Goal: Information Seeking & Learning: Learn about a topic

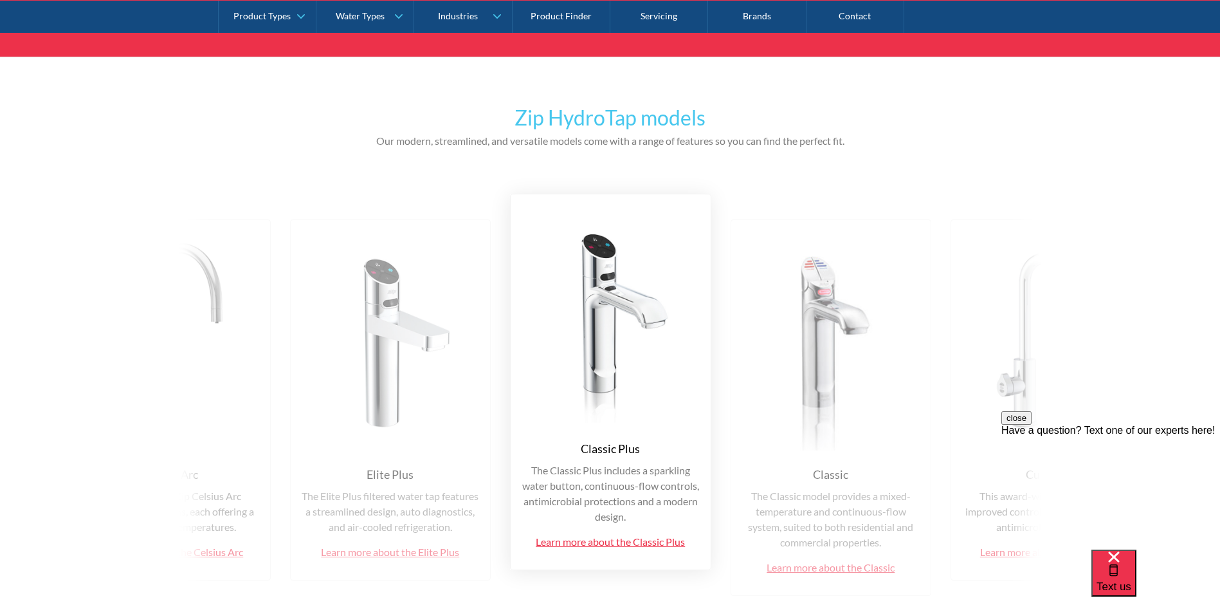
scroll to position [2831, 0]
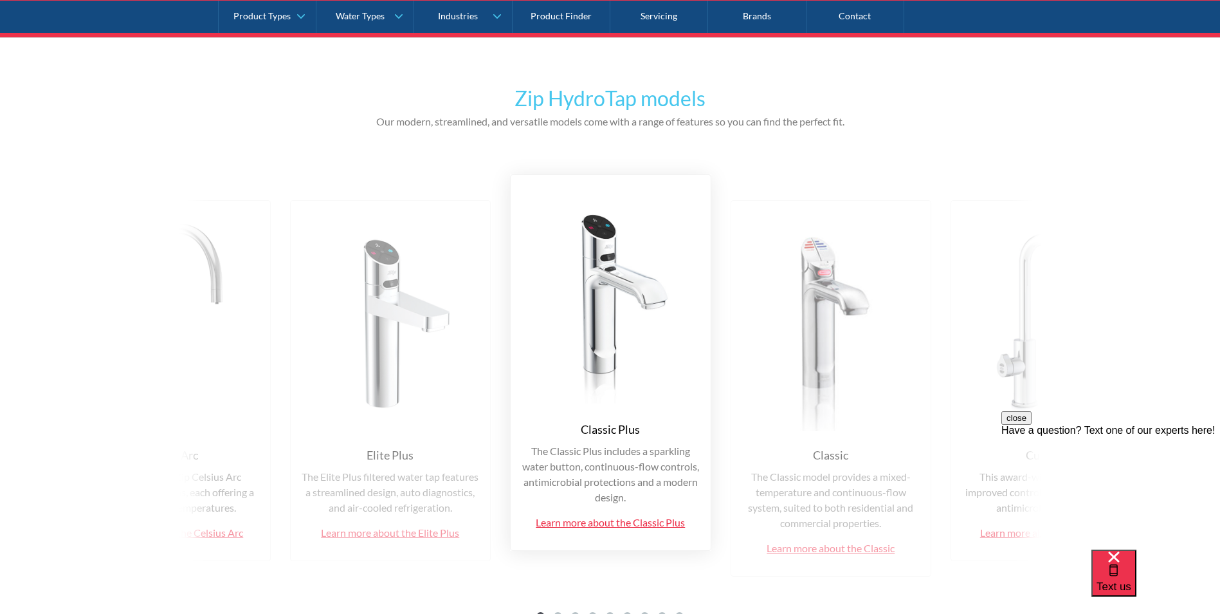
click at [481, 421] on img at bounding box center [390, 321] width 179 height 220
click at [481, 306] on img at bounding box center [390, 321] width 179 height 220
click at [481, 274] on img at bounding box center [390, 321] width 179 height 220
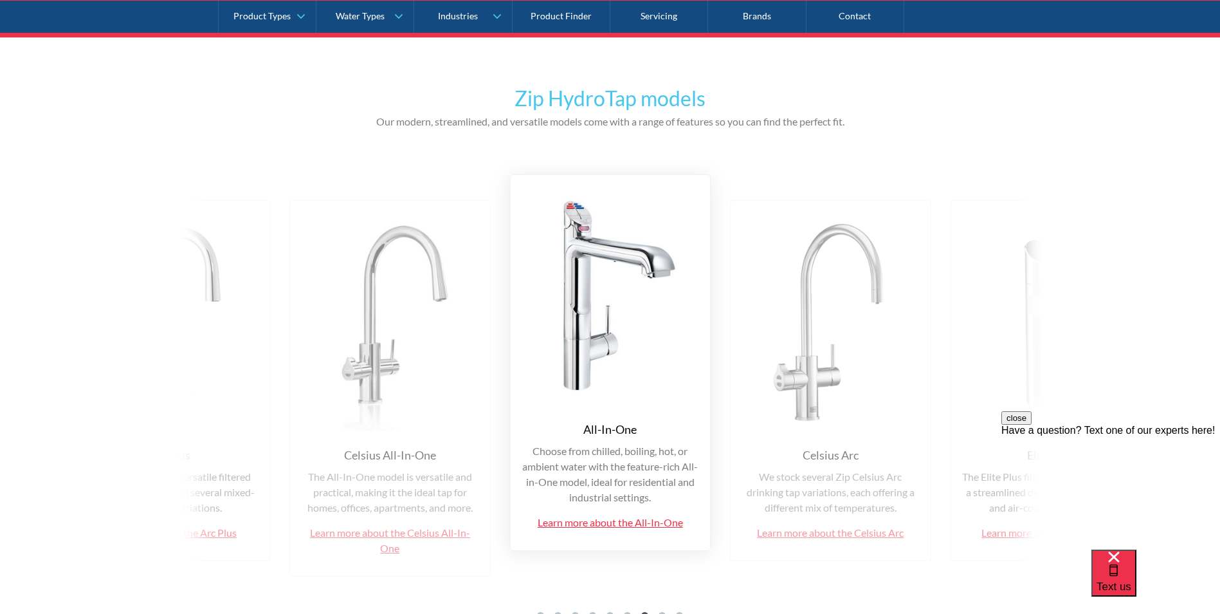
click at [480, 274] on img at bounding box center [389, 321] width 179 height 220
click at [1032, 425] on button "close" at bounding box center [1017, 418] width 30 height 14
click at [67, 336] on div "Zip HydroTap models Our modern, streamlined, and versatile models come with a r…" at bounding box center [610, 360] width 1220 height 647
drag, startPoint x: 67, startPoint y: 336, endPoint x: 66, endPoint y: 387, distance: 51.5
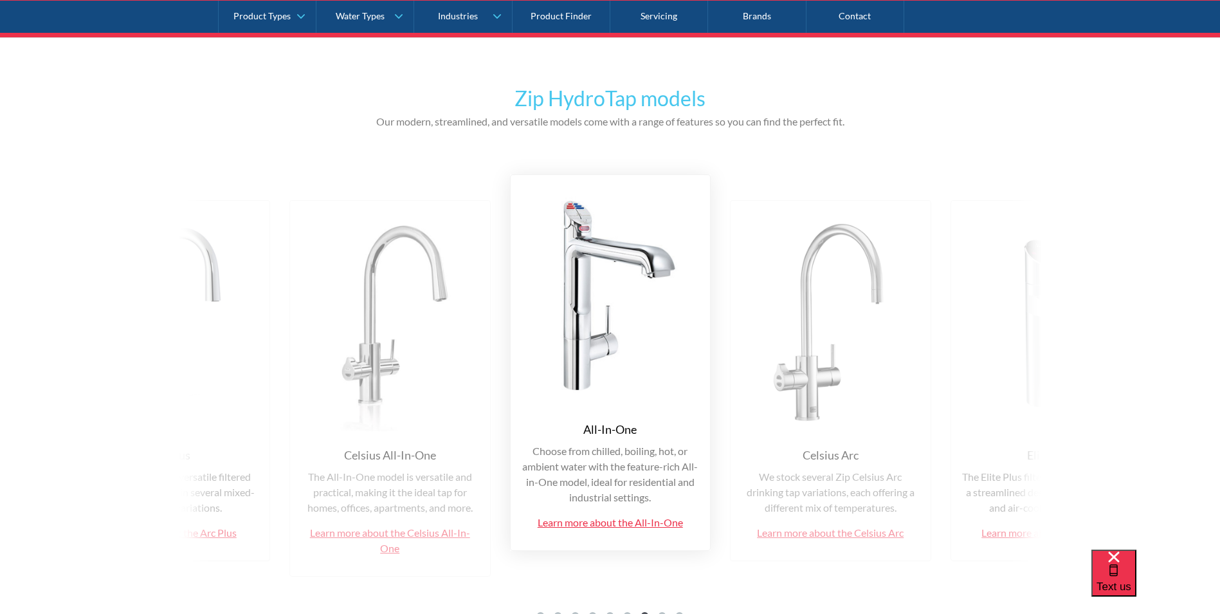
click at [66, 387] on div "Zip HydroTap models Our modern, streamlined, and versatile models come with a r…" at bounding box center [610, 360] width 1220 height 647
click at [124, 333] on div "Zip HydroTap models Our modern, streamlined, and versatile models come with a r…" at bounding box center [610, 360] width 1220 height 647
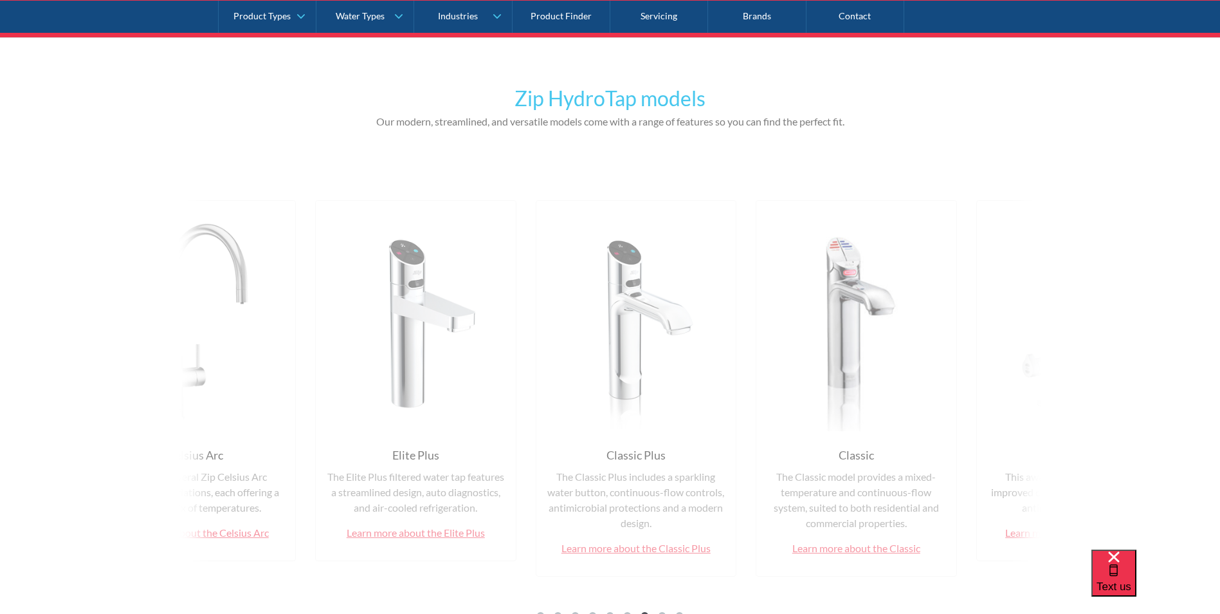
drag, startPoint x: 712, startPoint y: 418, endPoint x: 77, endPoint y: 402, distance: 635.2
click at [77, 402] on div "Zip HydroTap models Our modern, streamlined, and versatile models come with a r…" at bounding box center [610, 360] width 1220 height 647
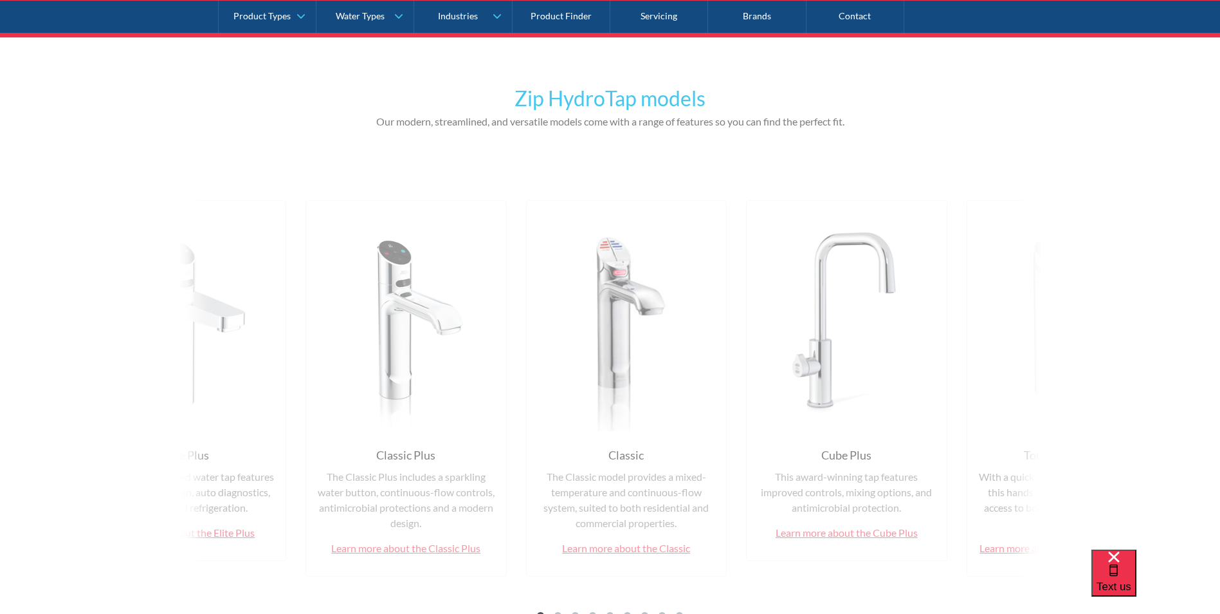
drag, startPoint x: 745, startPoint y: 357, endPoint x: 570, endPoint y: 358, distance: 175.0
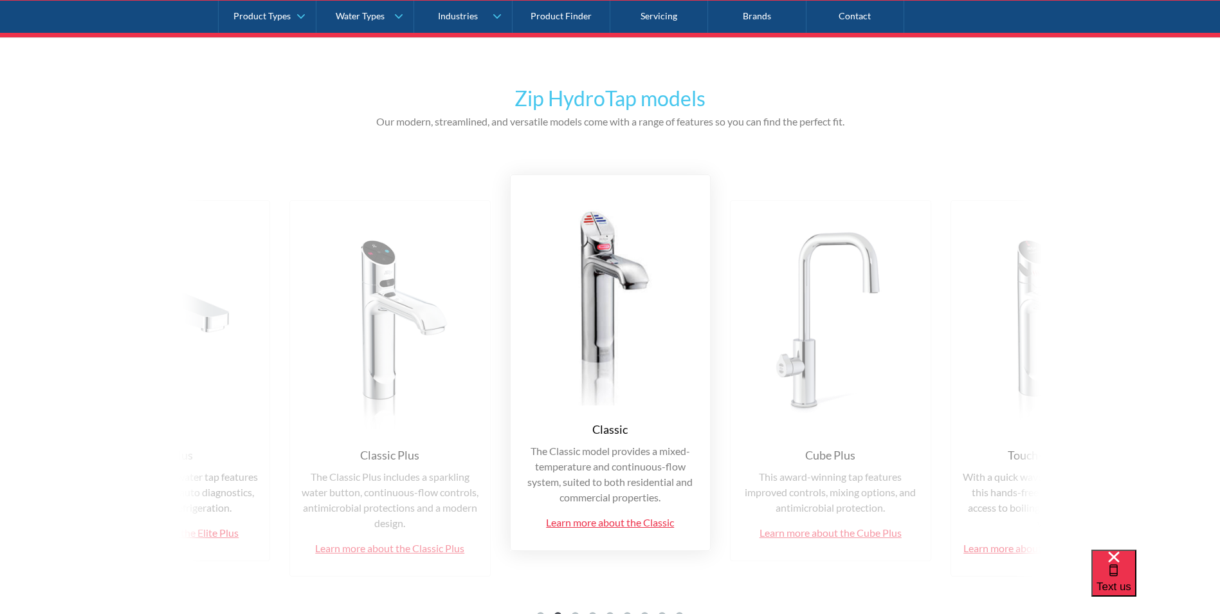
click at [619, 291] on img at bounding box center [610, 295] width 179 height 220
click at [603, 263] on img at bounding box center [610, 295] width 179 height 220
click at [612, 427] on div "Classic" at bounding box center [610, 429] width 35 height 17
click at [626, 525] on link "Learn more about the Classic" at bounding box center [610, 522] width 128 height 12
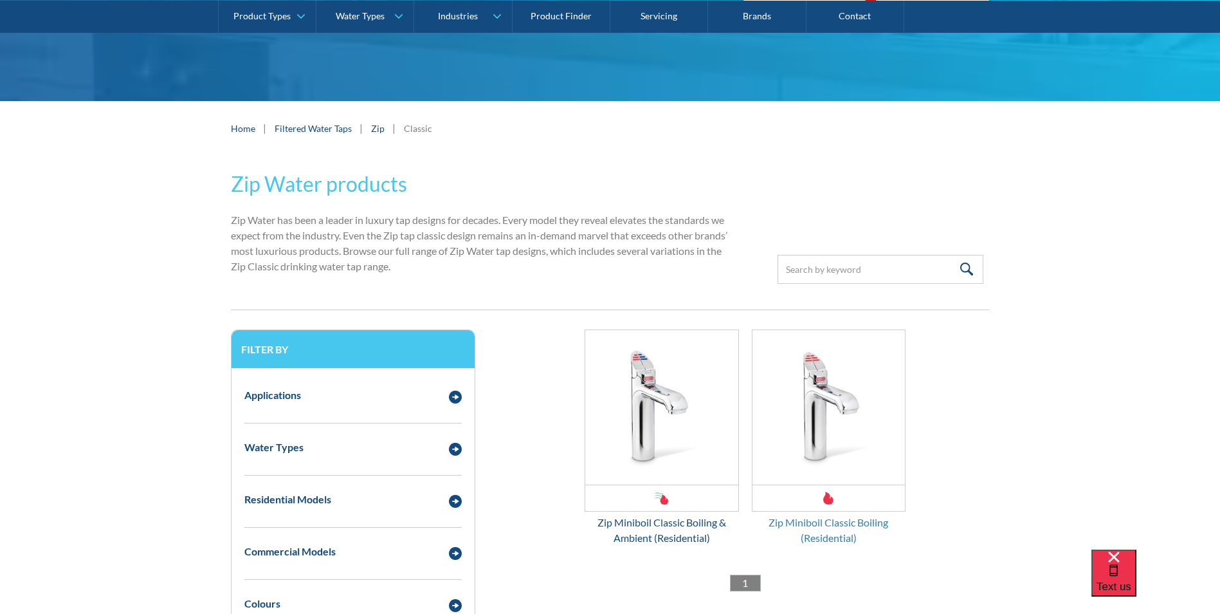
scroll to position [450, 0]
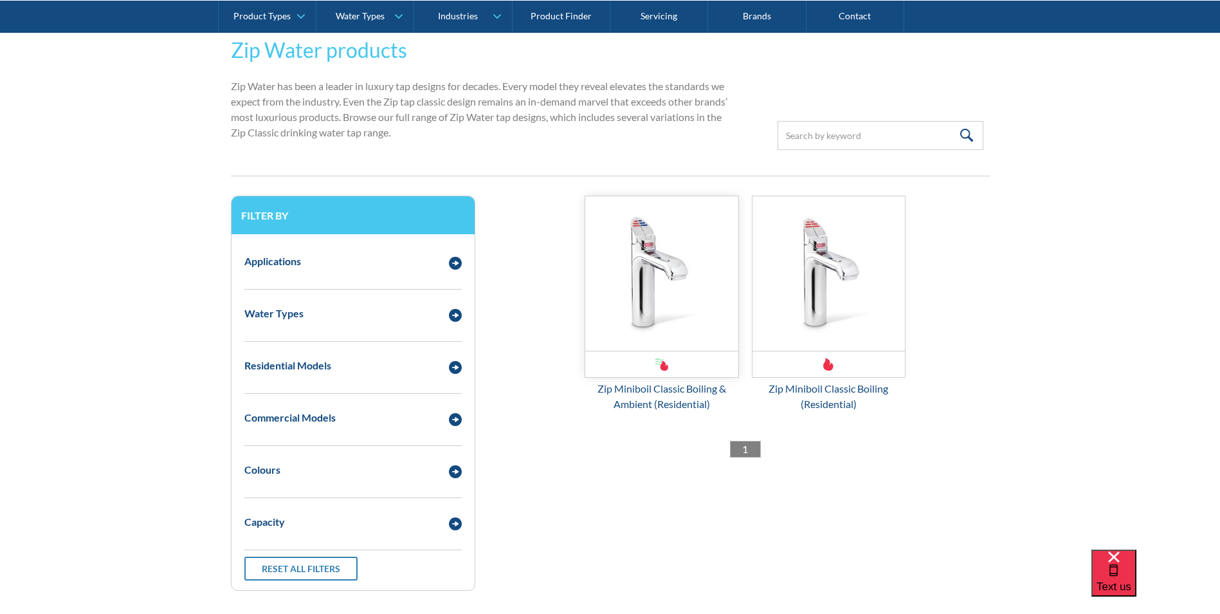
click at [641, 297] on img "Email Form 3" at bounding box center [661, 273] width 153 height 154
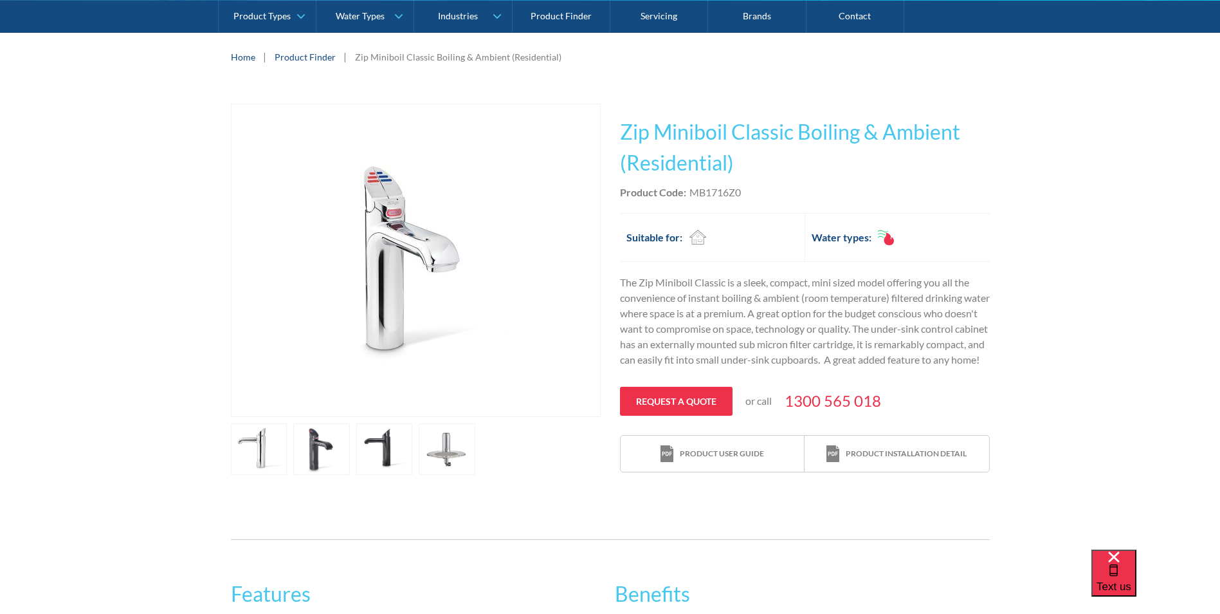
scroll to position [193, 0]
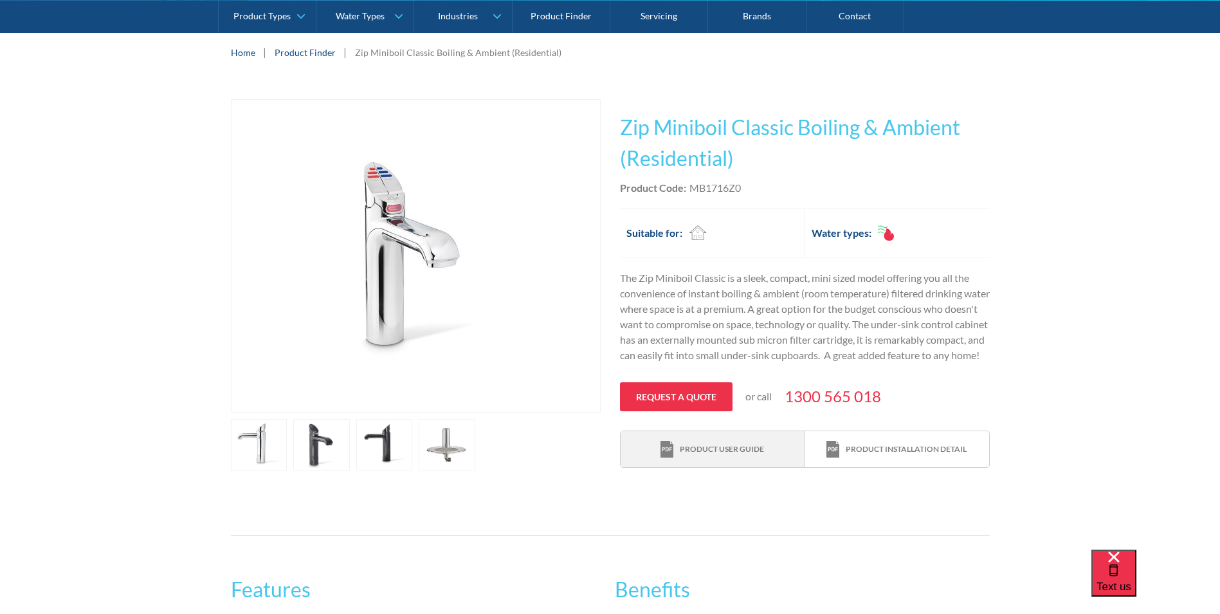
click at [766, 468] on link "Product user guide" at bounding box center [713, 449] width 184 height 37
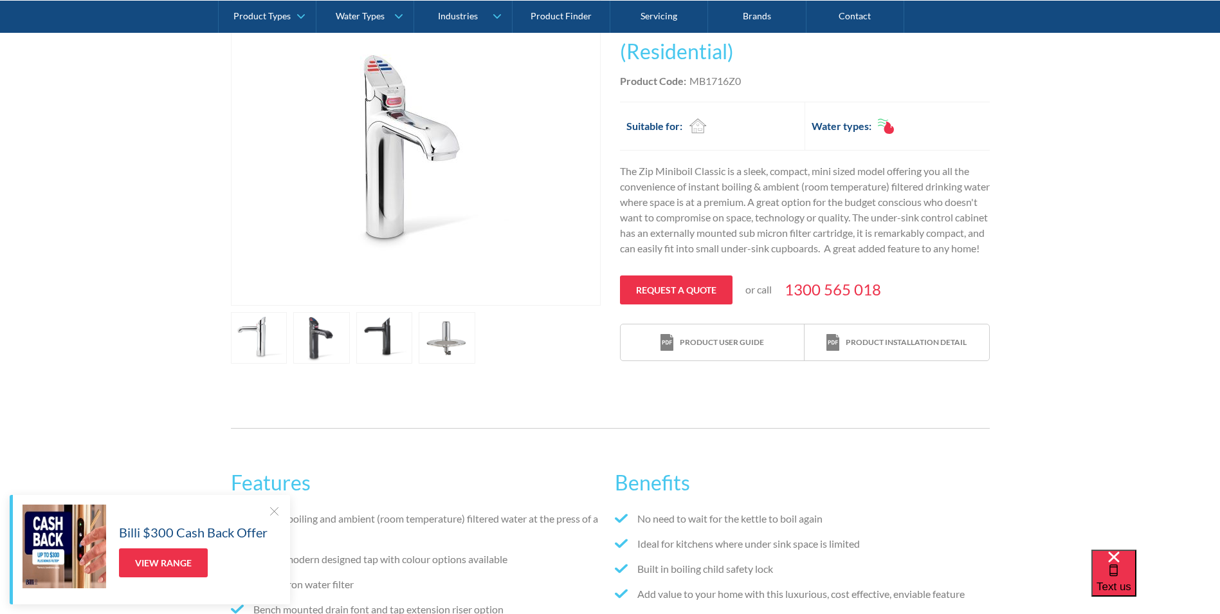
scroll to position [386, 0]
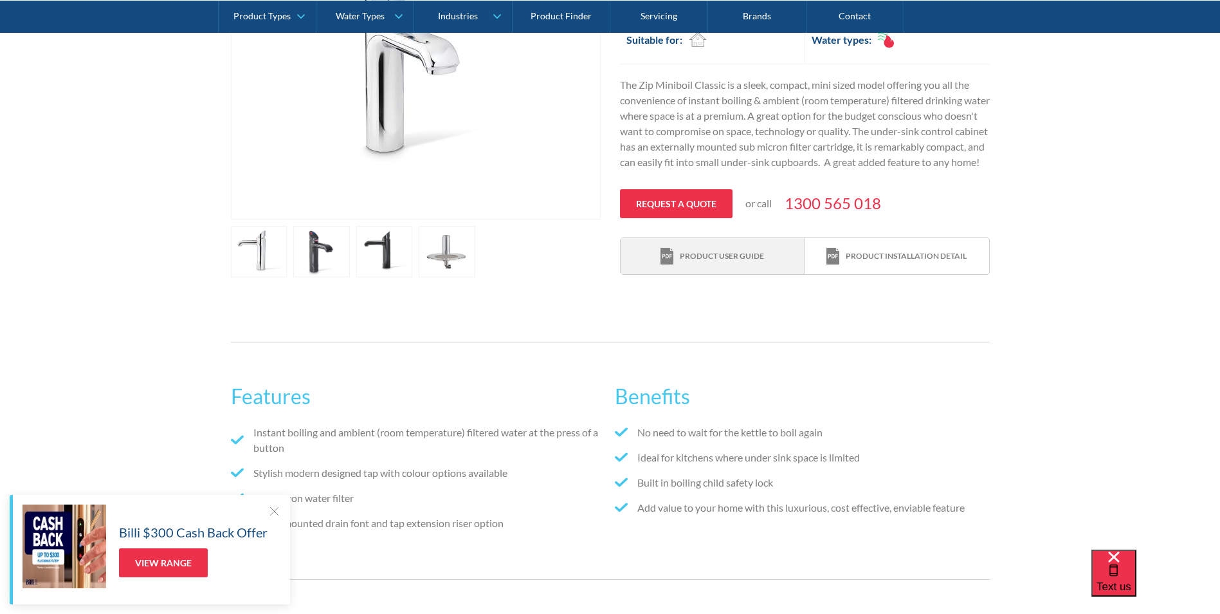
click at [732, 262] on div "Product user guide" at bounding box center [722, 256] width 84 height 12
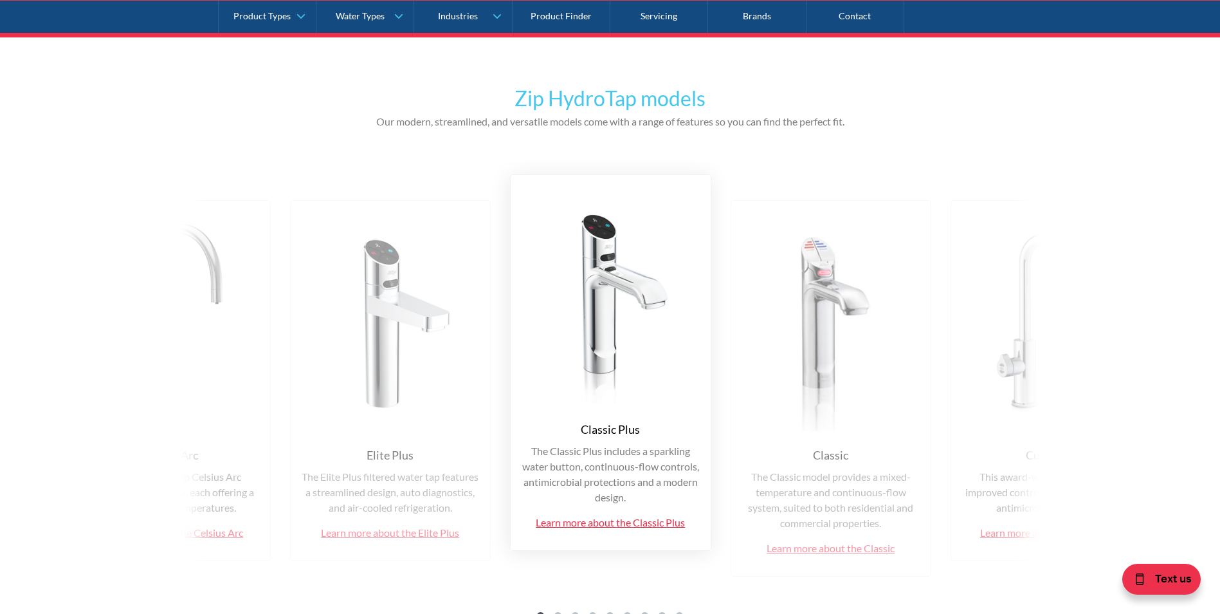
click at [867, 532] on div "The Classic model provides a mixed-temperature and continuous-flow system, suit…" at bounding box center [831, 517] width 179 height 97
click at [481, 369] on img at bounding box center [390, 321] width 179 height 220
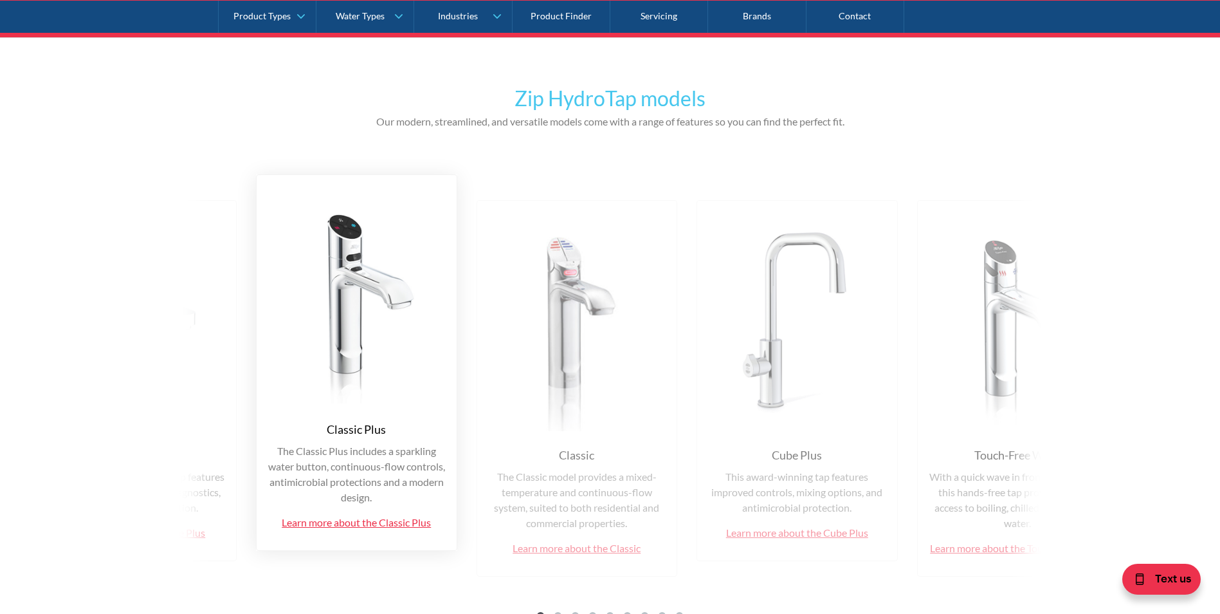
drag, startPoint x: 842, startPoint y: 329, endPoint x: 585, endPoint y: 325, distance: 256.7
click at [226, 334] on img at bounding box center [136, 321] width 179 height 220
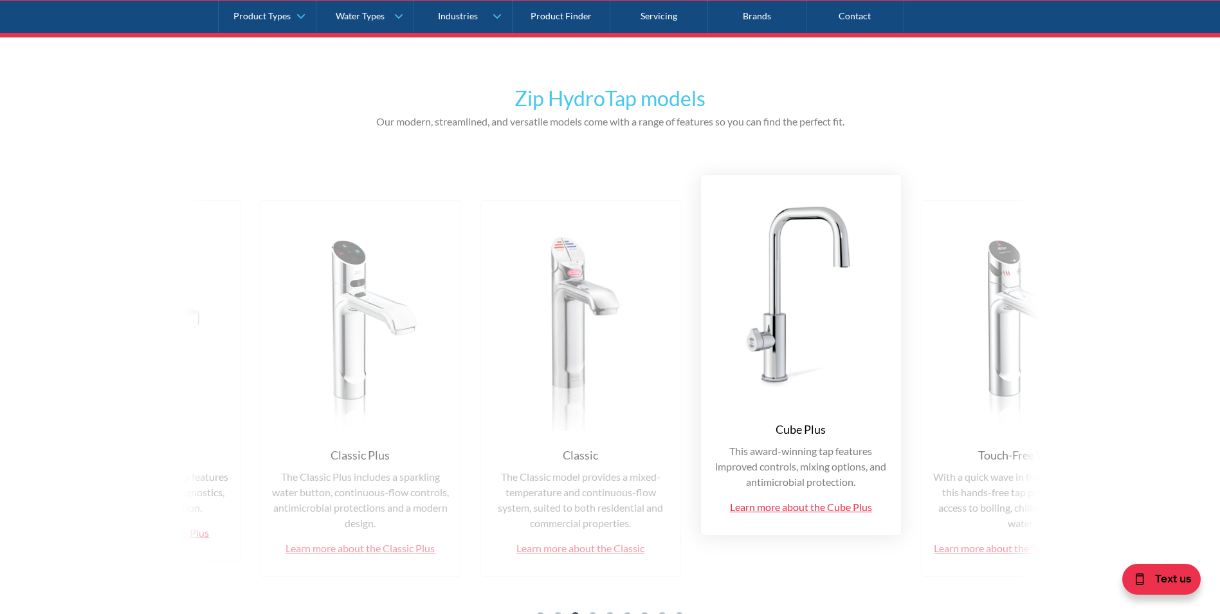
drag, startPoint x: 557, startPoint y: 294, endPoint x: 726, endPoint y: 296, distance: 169.2
click at [726, 296] on img at bounding box center [801, 295] width 179 height 220
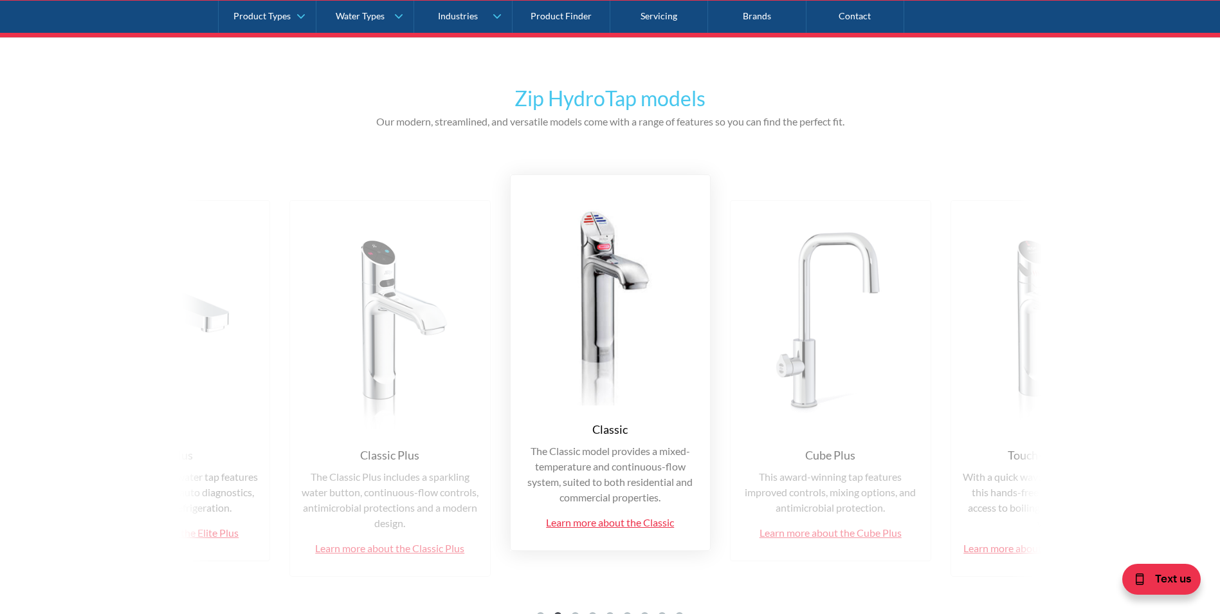
click at [620, 275] on img at bounding box center [610, 295] width 179 height 220
click at [621, 520] on link "Learn more about the Classic" at bounding box center [610, 522] width 128 height 12
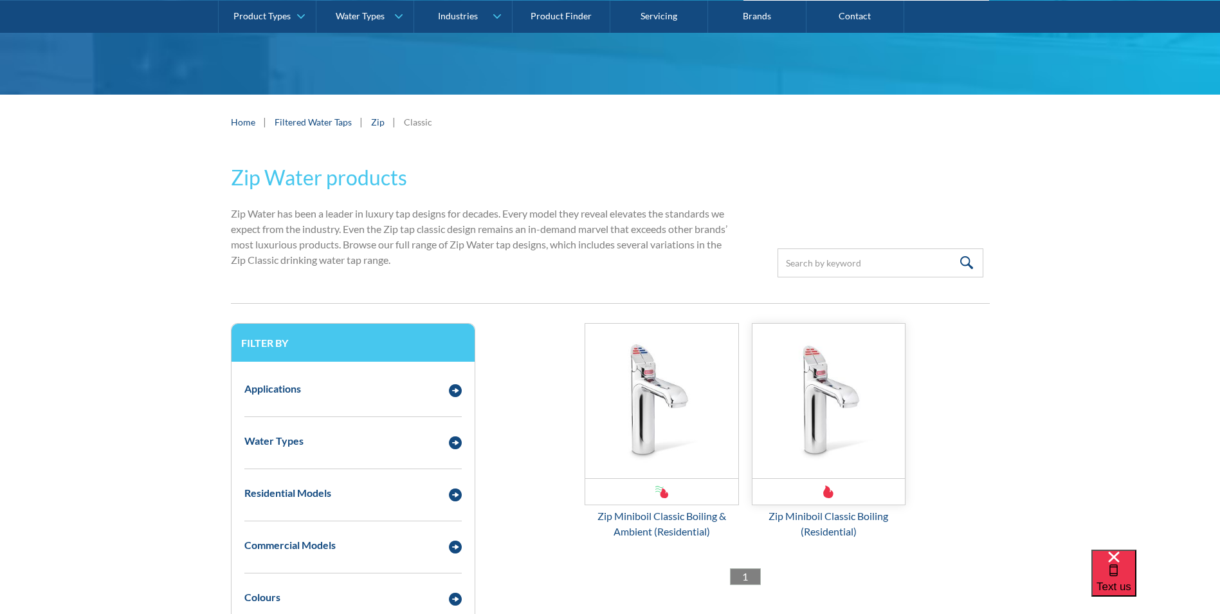
scroll to position [386, 0]
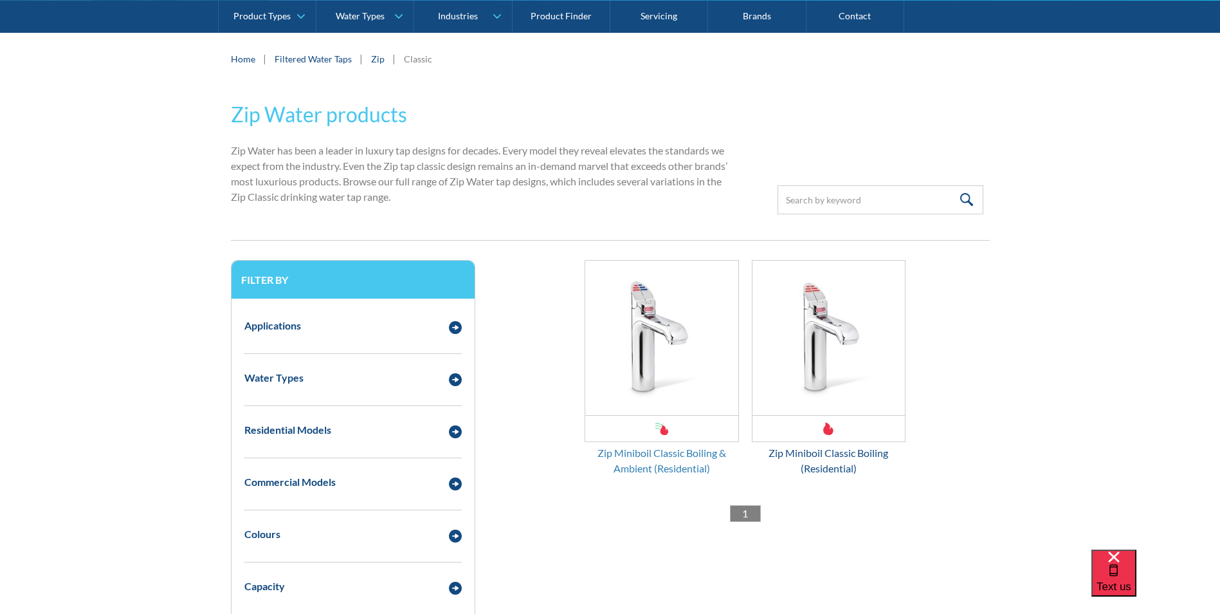
click at [686, 471] on div "Zip Miniboil Classic Boiling & Ambient (Residential)" at bounding box center [662, 460] width 154 height 31
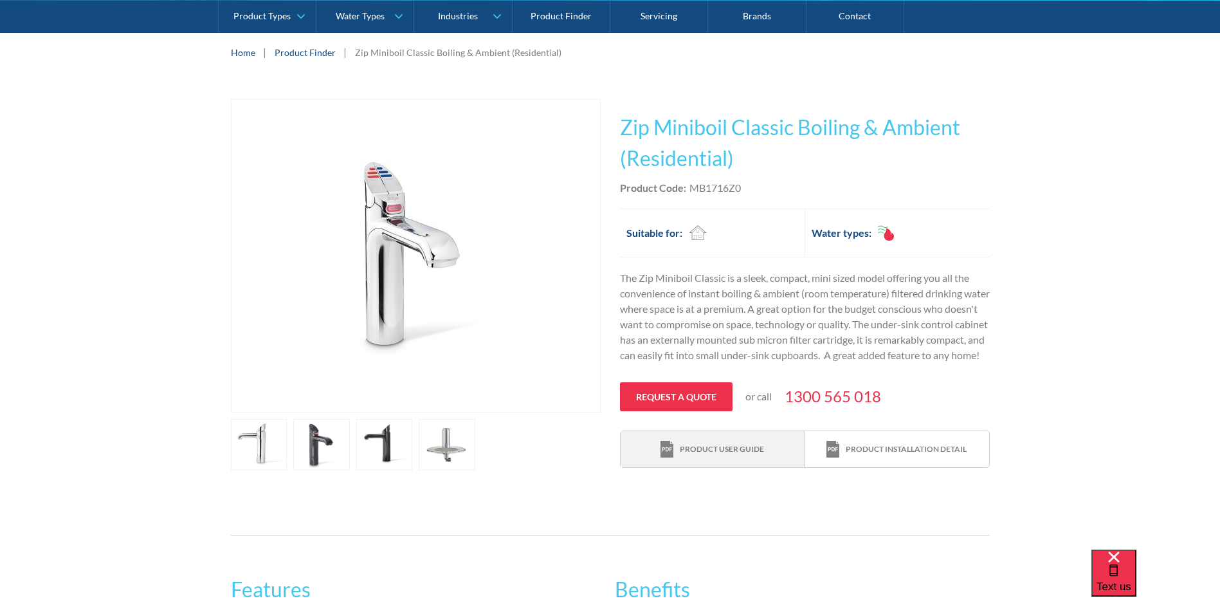
click at [745, 456] on div "Product user guide" at bounding box center [713, 449] width 104 height 17
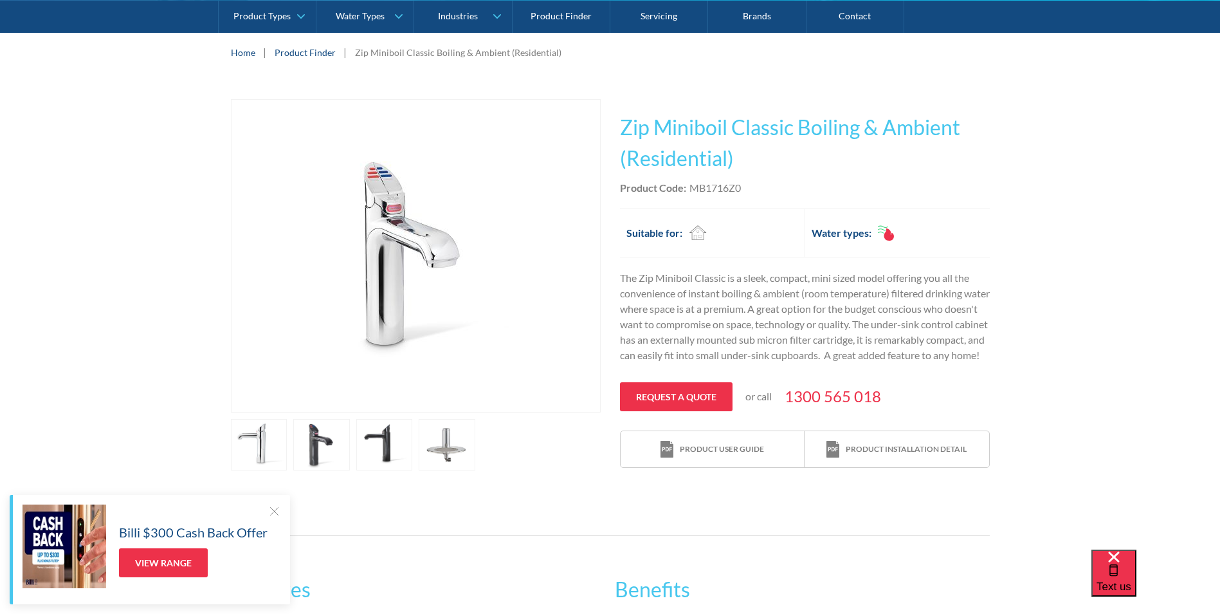
drag, startPoint x: 160, startPoint y: 320, endPoint x: 154, endPoint y: 296, distance: 25.0
click at [160, 320] on div "Play video Fits Most Brands Best Seller No items found. This tap design is incl…" at bounding box center [610, 285] width 1220 height 410
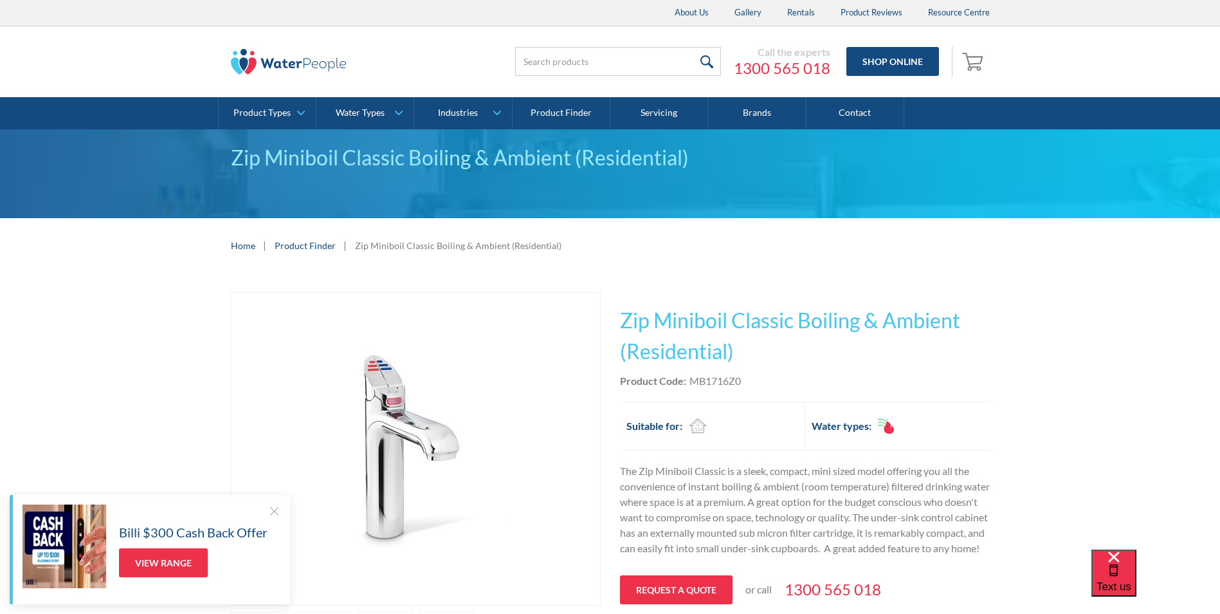
click at [308, 246] on link "Product Finder" at bounding box center [305, 246] width 61 height 14
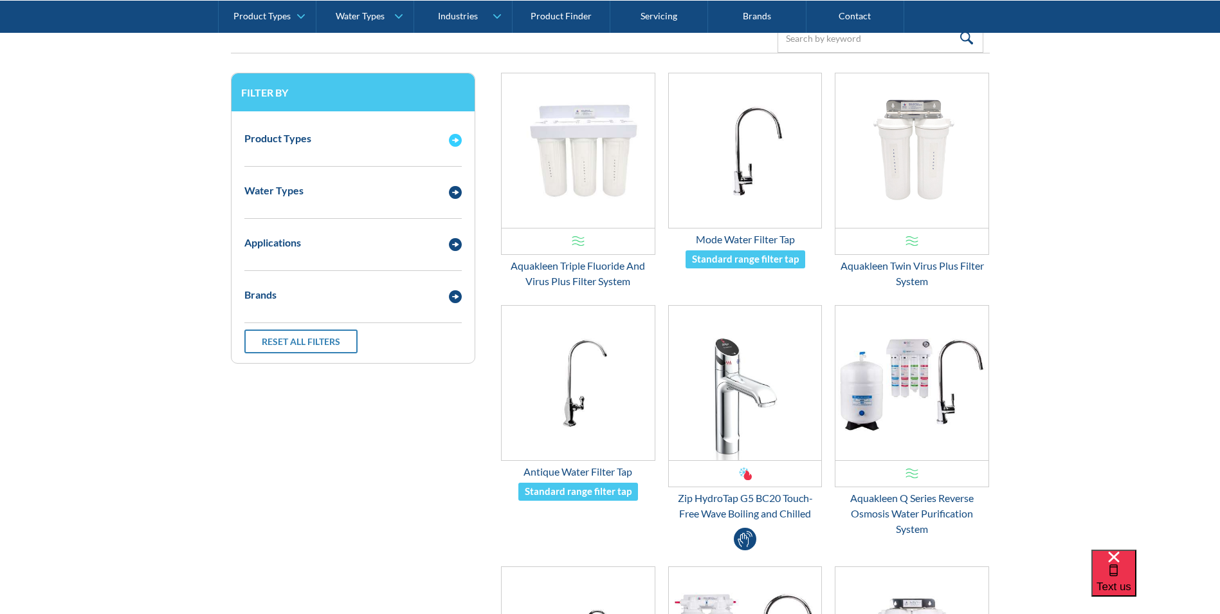
click at [397, 141] on div "Product Types" at bounding box center [340, 139] width 205 height 16
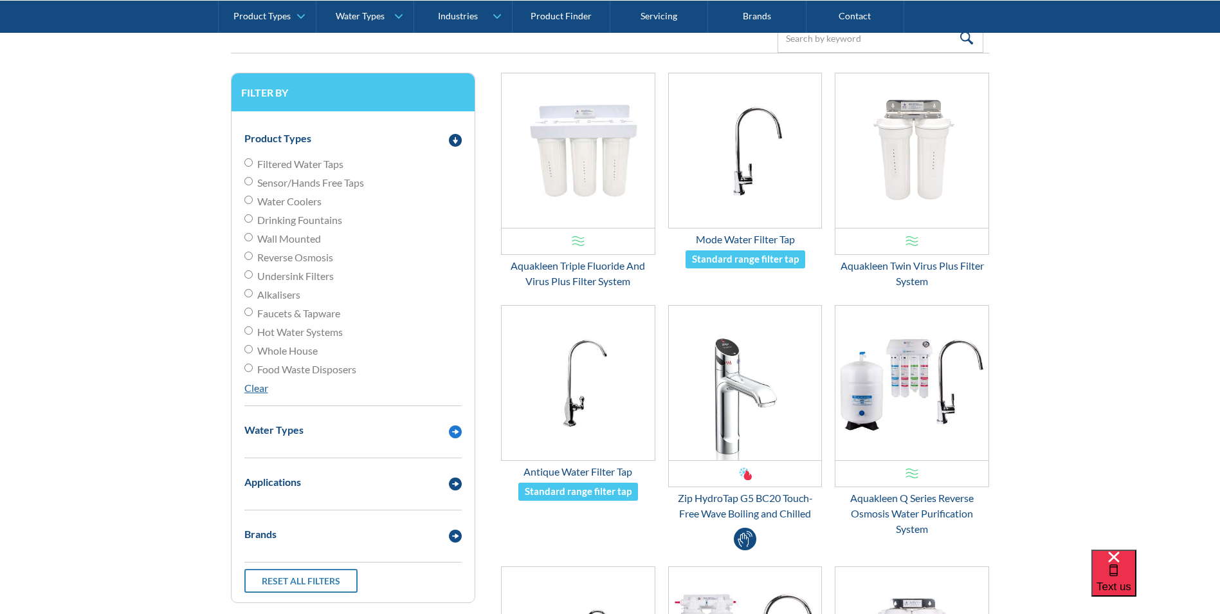
click at [325, 531] on div "Brands" at bounding box center [340, 534] width 205 height 16
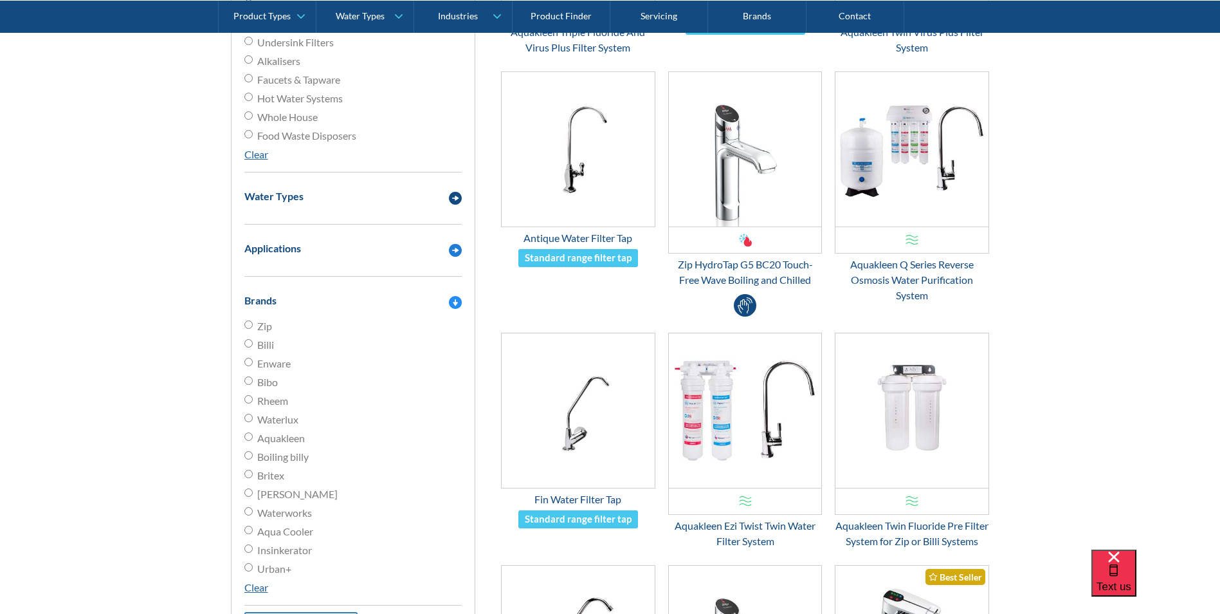
scroll to position [515, 0]
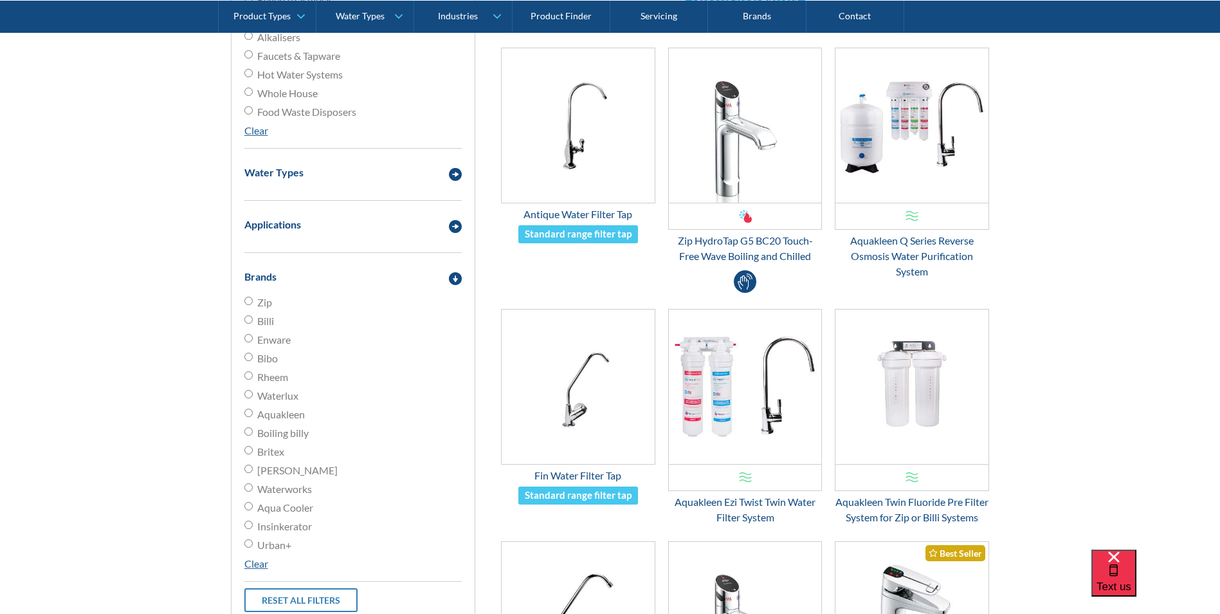
click at [247, 301] on input "Zip" at bounding box center [248, 301] width 8 height 8
radio input "true"
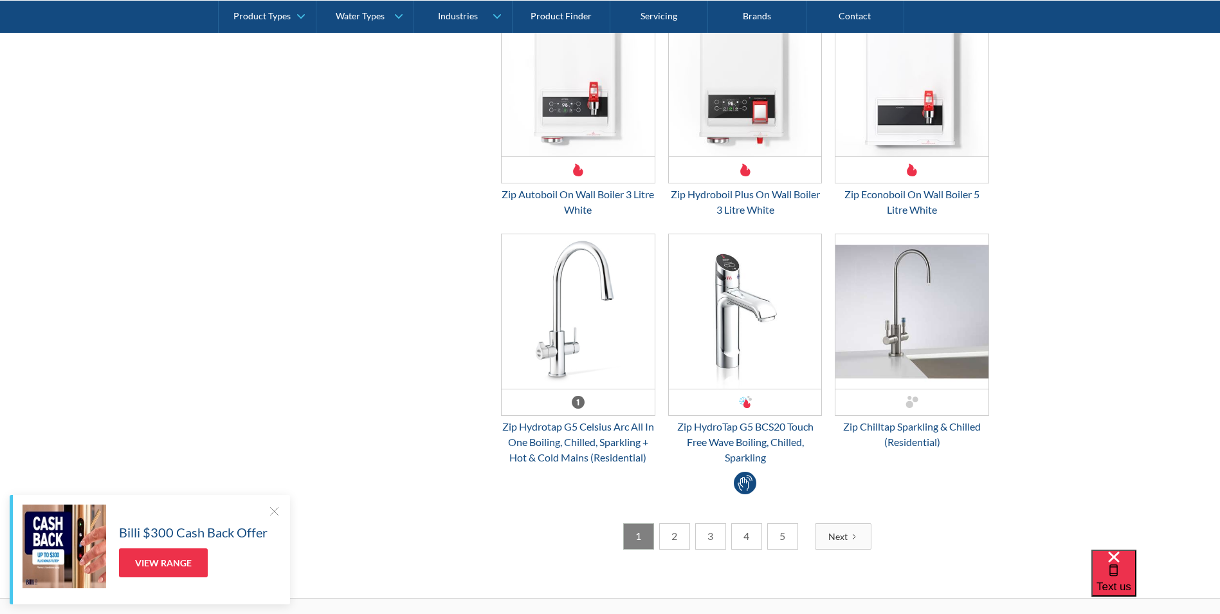
scroll to position [2043, 0]
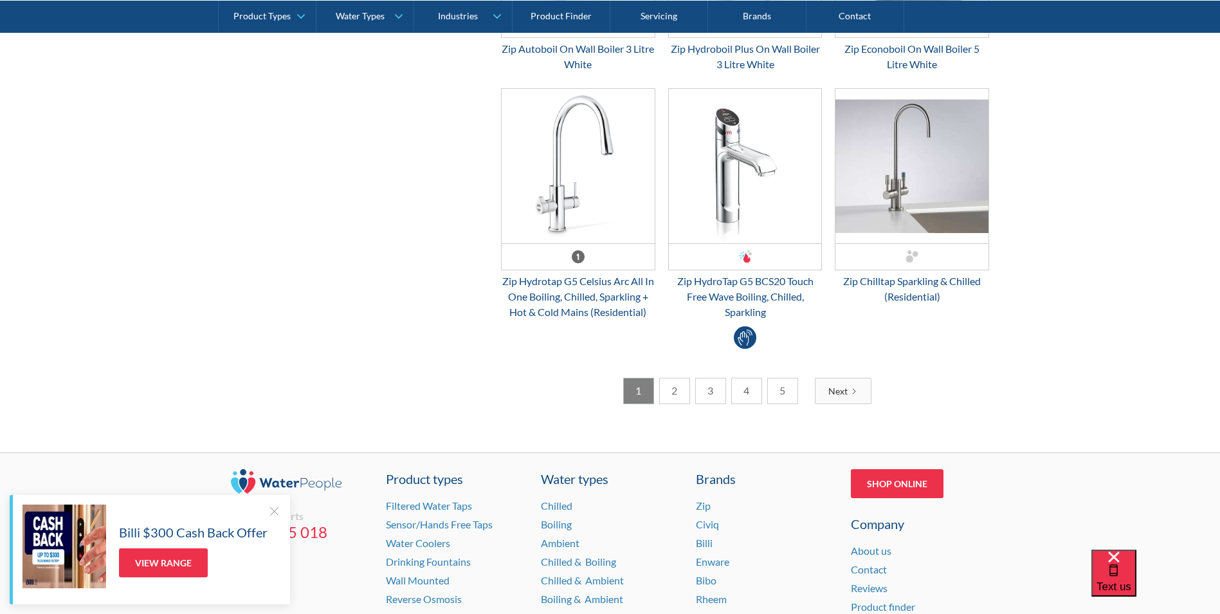
click at [820, 380] on link "Next" at bounding box center [843, 391] width 57 height 26
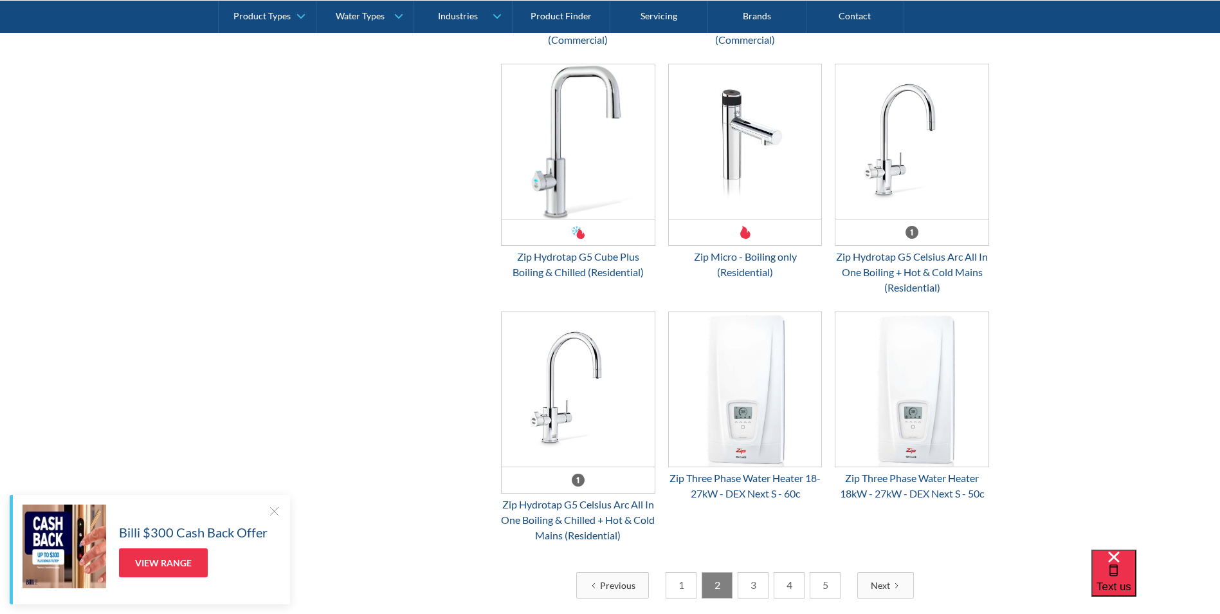
scroll to position [2108, 0]
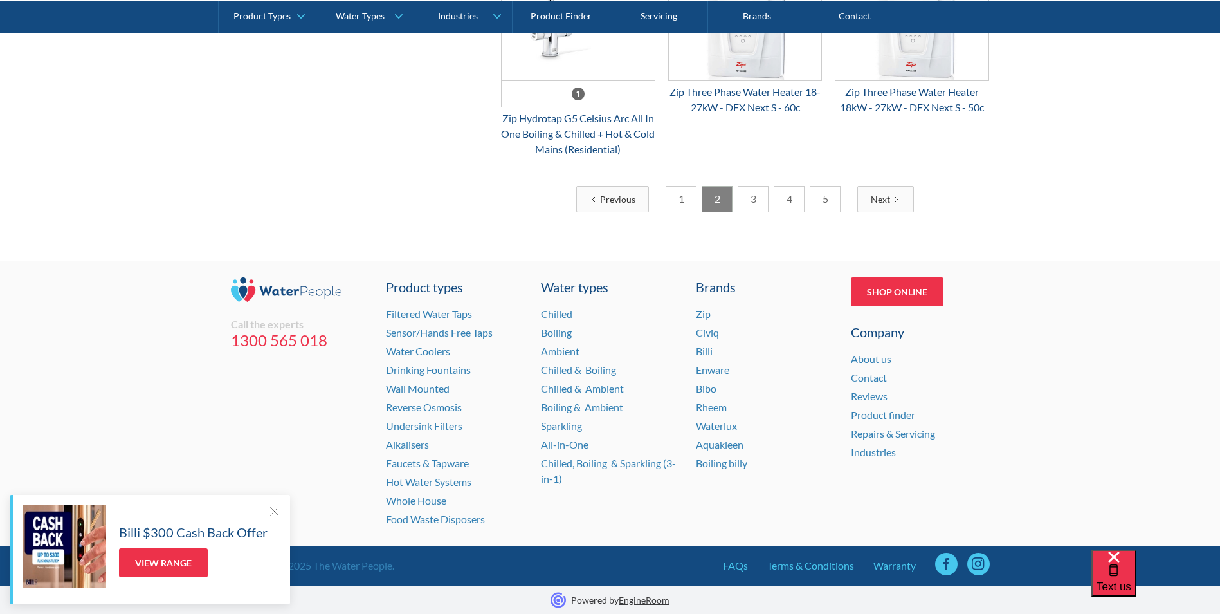
click at [865, 204] on link "Next" at bounding box center [886, 199] width 57 height 26
